Goal: Task Accomplishment & Management: Use online tool/utility

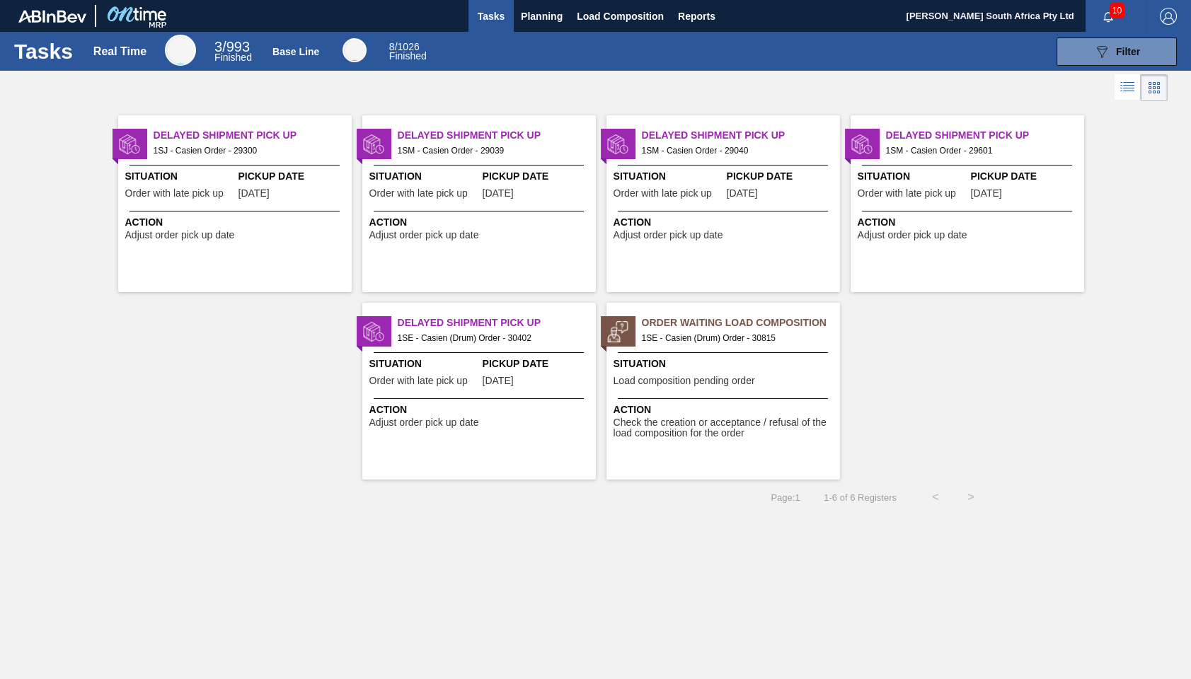
click at [685, 339] on span "1SE - Casien (Drum) Order - 30815" at bounding box center [735, 338] width 187 height 16
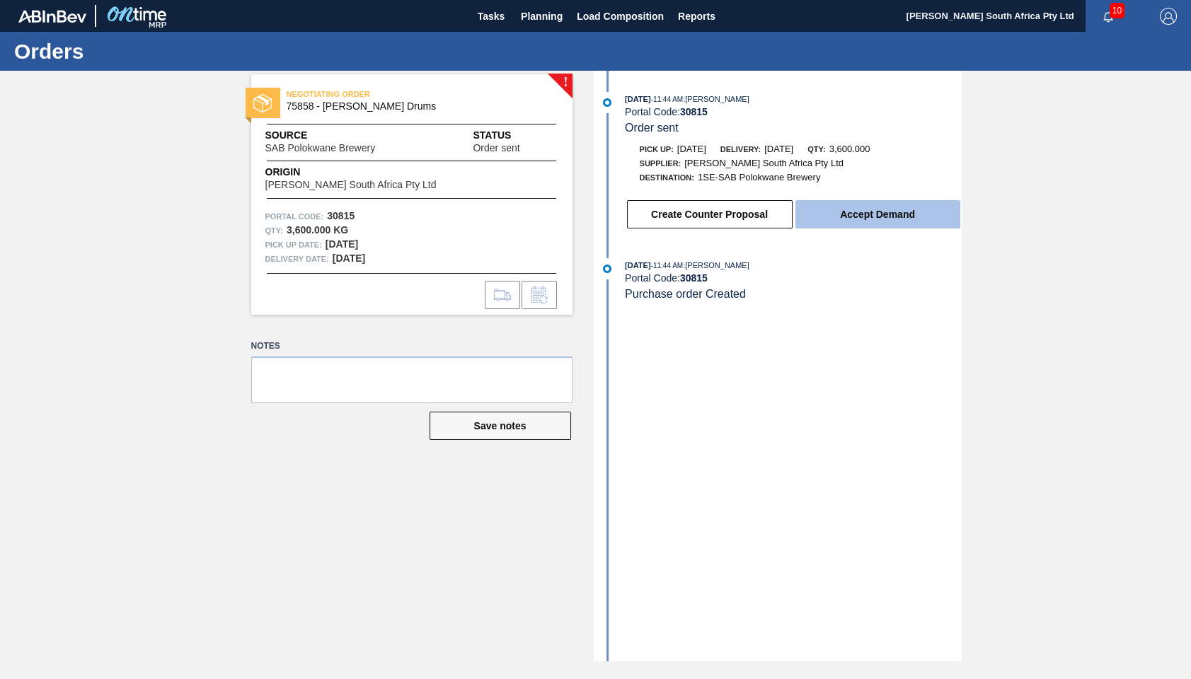
click at [862, 217] on button "Accept Demand" at bounding box center [877, 214] width 165 height 28
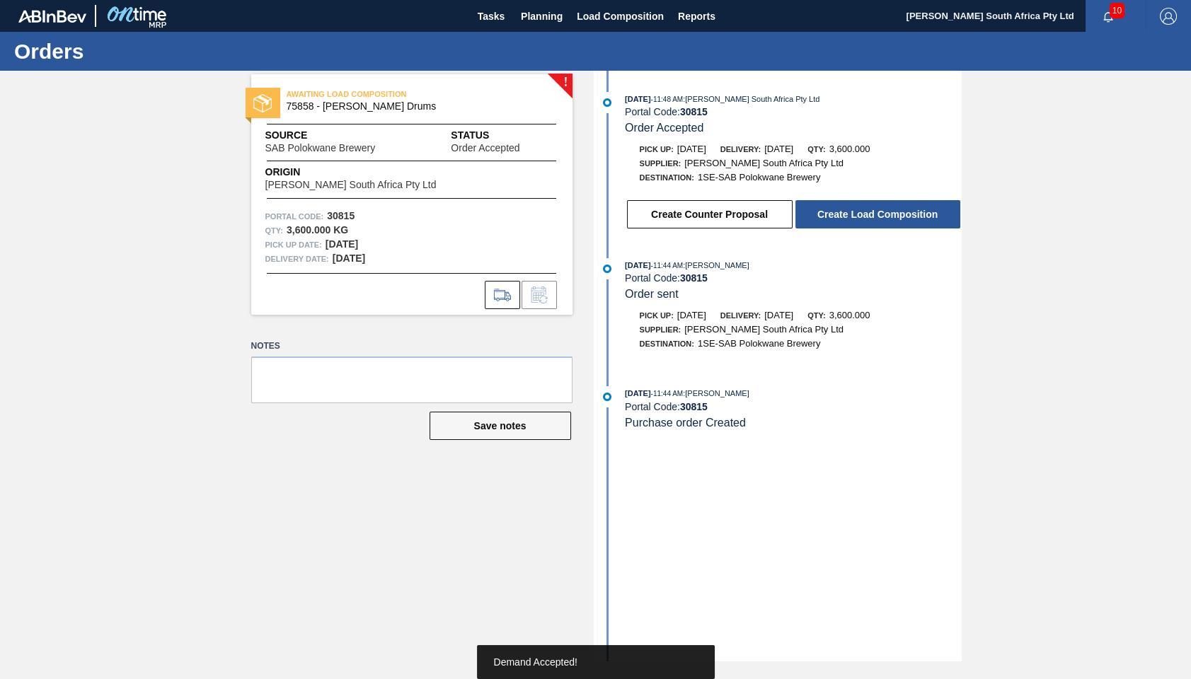
click at [862, 217] on button "Create Load Composition" at bounding box center [877, 214] width 165 height 28
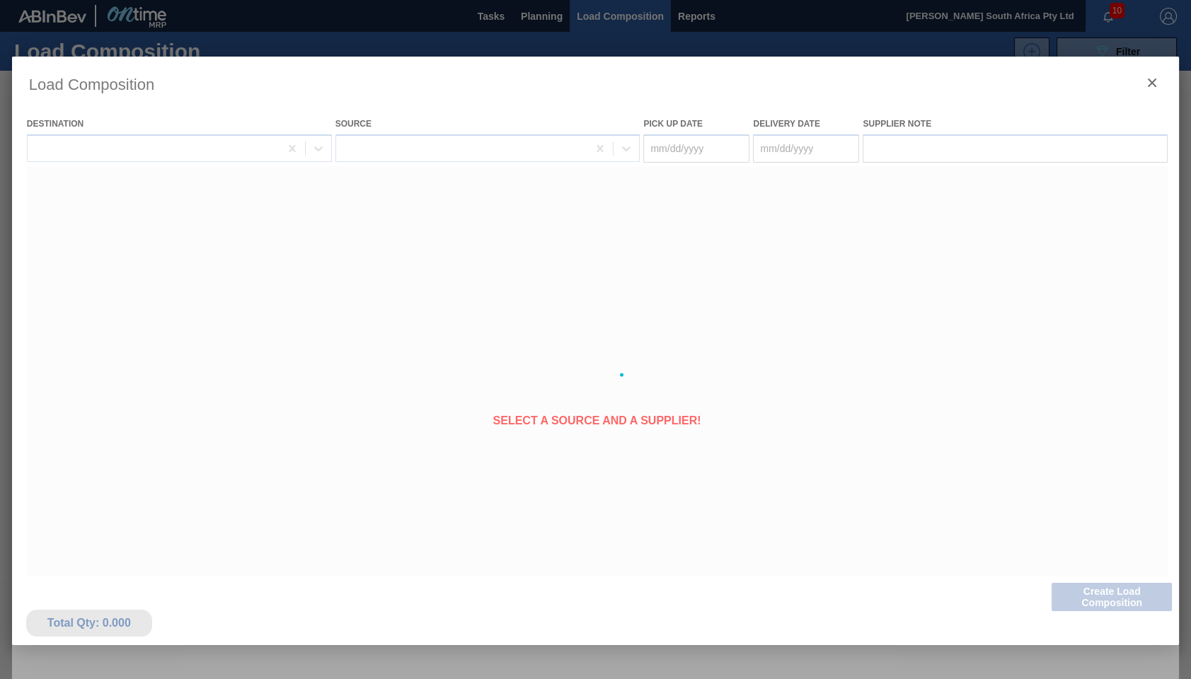
type Date "[DATE]"
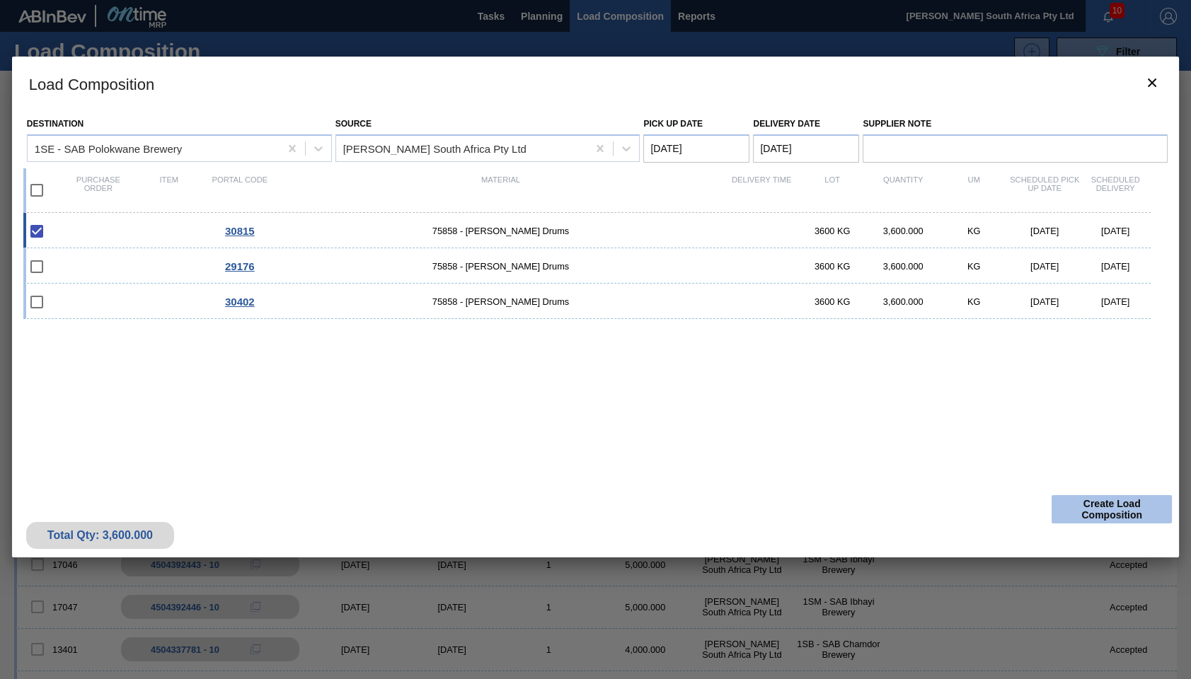
click at [1098, 512] on button "Create Load Composition" at bounding box center [1111, 509] width 120 height 28
